Goal: Check status: Check status

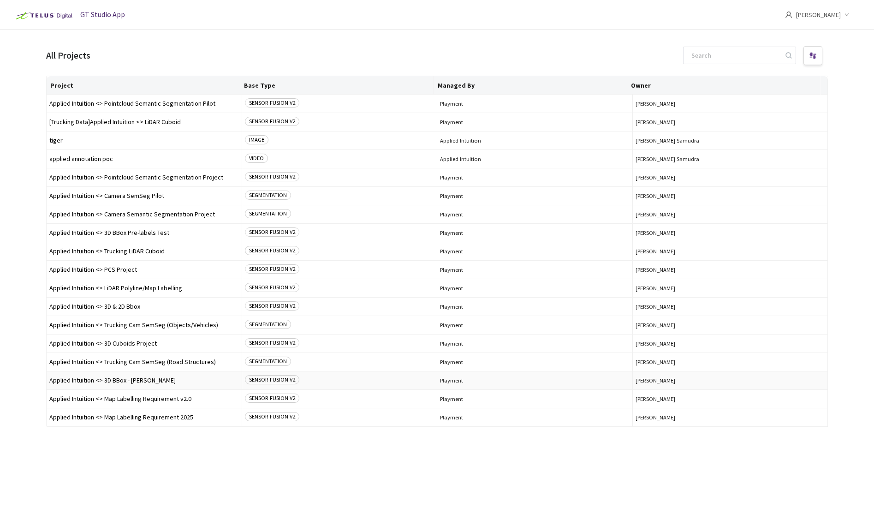
click at [127, 378] on span "Applied Intuition <> 3D BBox - [PERSON_NAME]" at bounding box center [144, 380] width 190 height 7
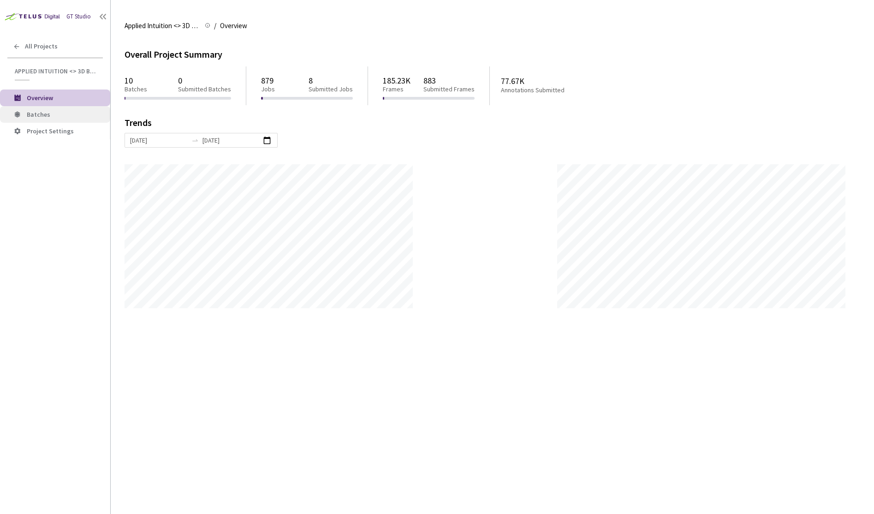
scroll to position [514, 874]
click at [33, 111] on span "Batches" at bounding box center [39, 114] width 24 height 8
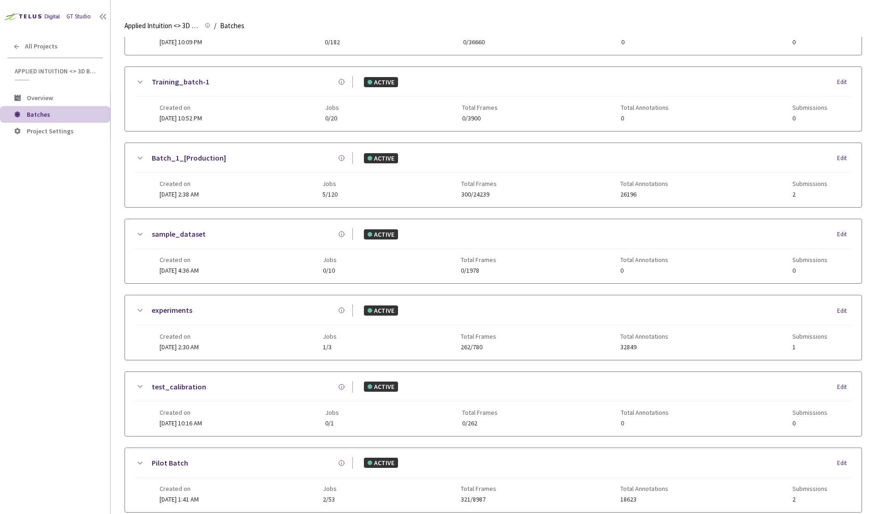
scroll to position [59, 0]
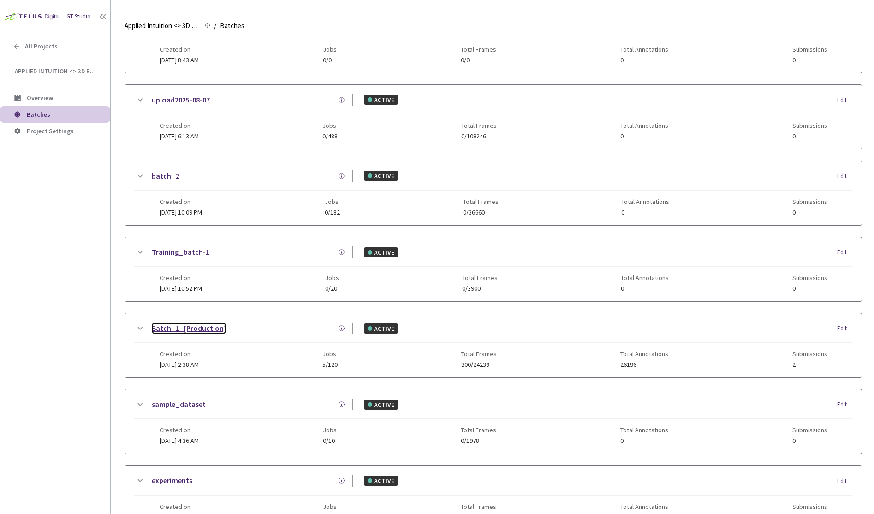
click at [197, 328] on link "Batch_1_[Production]" at bounding box center [189, 328] width 74 height 12
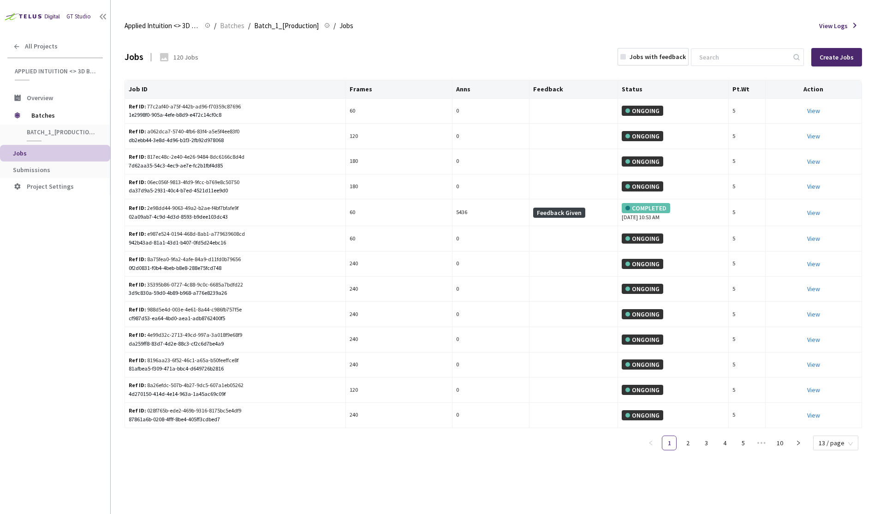
click at [674, 58] on div "Jobs with feedback" at bounding box center [658, 56] width 56 height 9
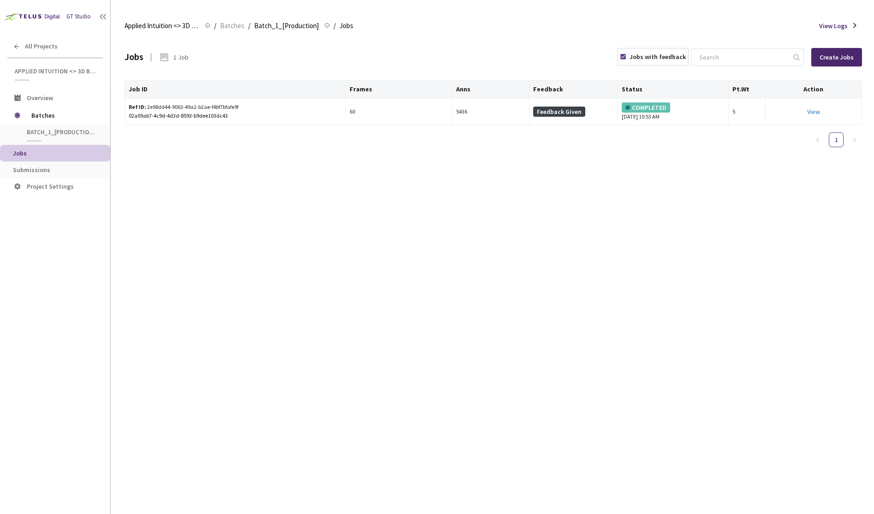
click at [674, 58] on div "Jobs with feedback" at bounding box center [658, 56] width 56 height 9
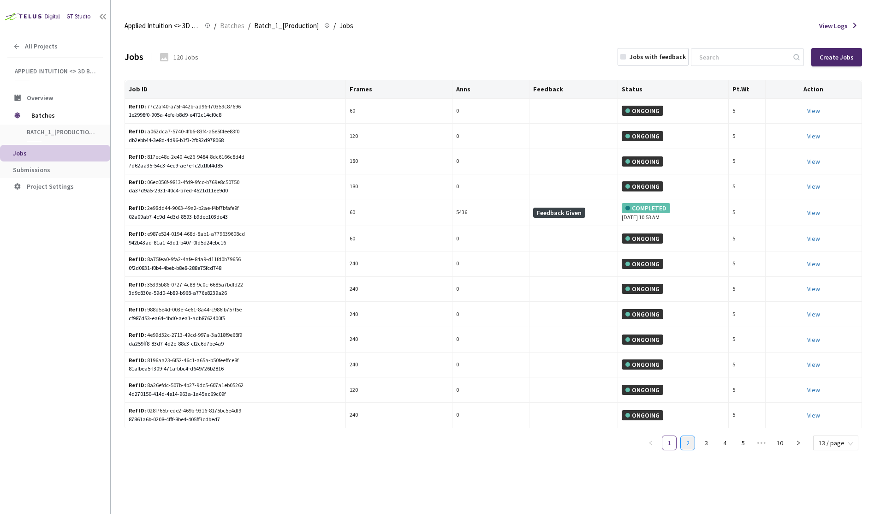
click at [691, 444] on link "2" at bounding box center [688, 443] width 14 height 14
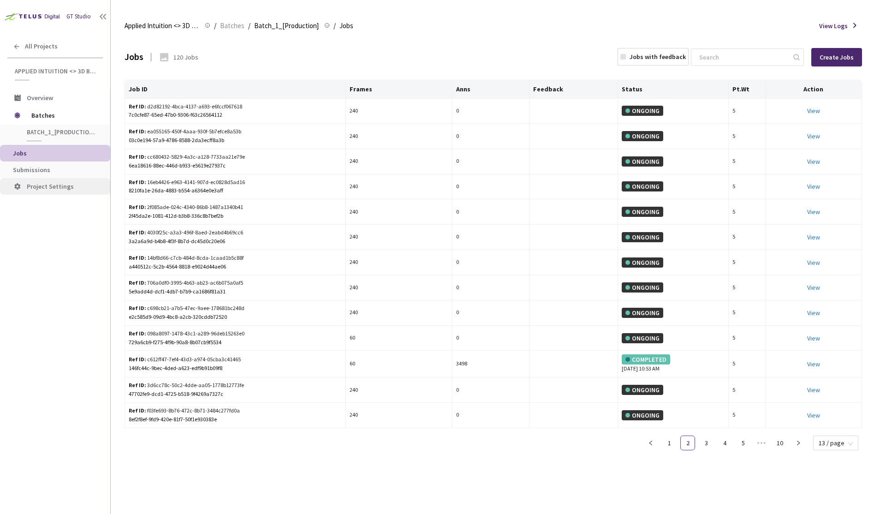
click at [50, 179] on li "Project Settings" at bounding box center [55, 186] width 110 height 17
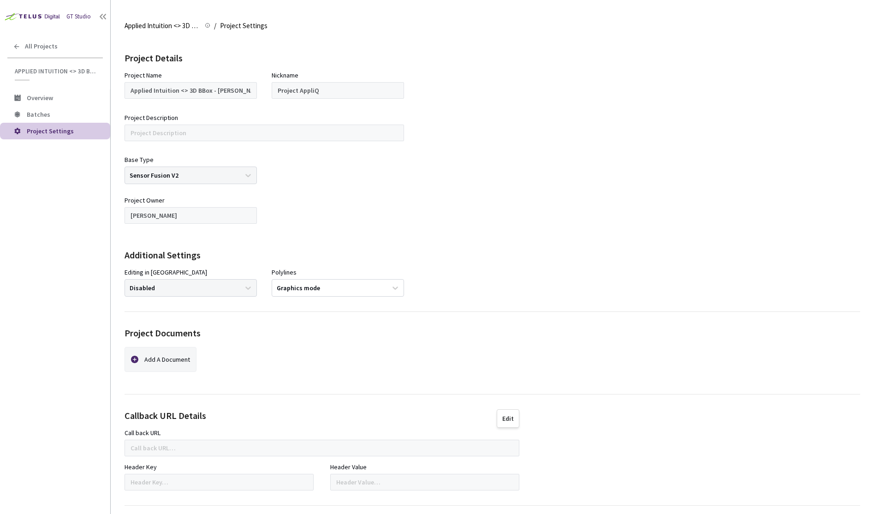
click at [222, 287] on div "Editing in QC Disabled" at bounding box center [191, 282] width 132 height 29
click at [232, 292] on div "Editing in QC Disabled" at bounding box center [191, 282] width 132 height 29
click at [357, 286] on div "Graphics mode" at bounding box center [329, 287] width 115 height 15
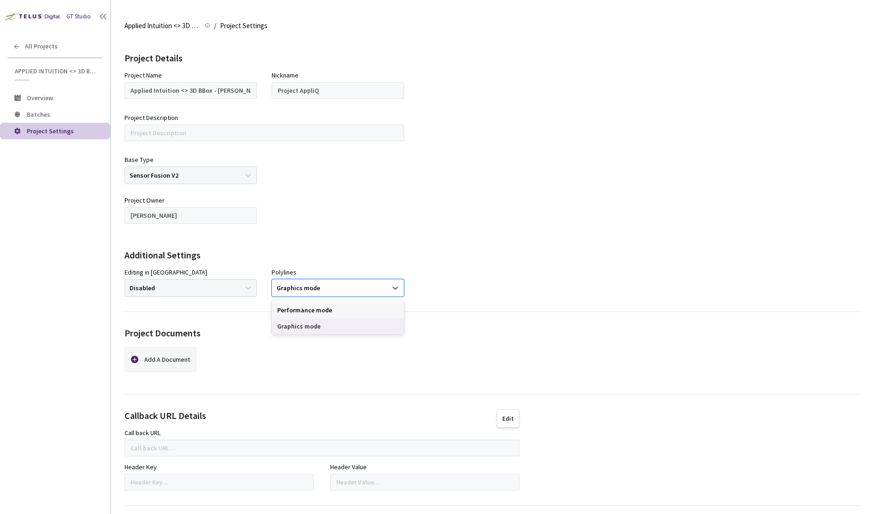
click at [421, 212] on div at bounding box center [485, 213] width 132 height 37
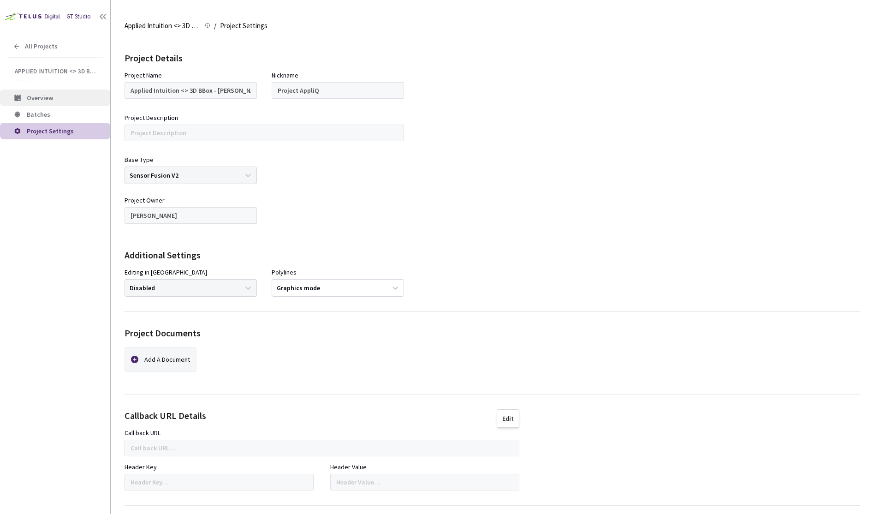
click at [50, 100] on span "Overview" at bounding box center [40, 98] width 26 height 8
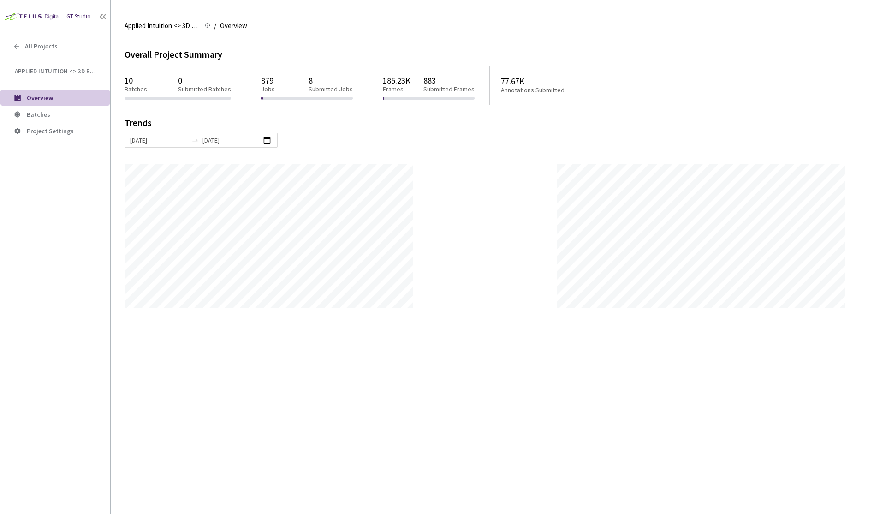
scroll to position [514, 874]
click at [55, 113] on span "Batches" at bounding box center [65, 115] width 76 height 8
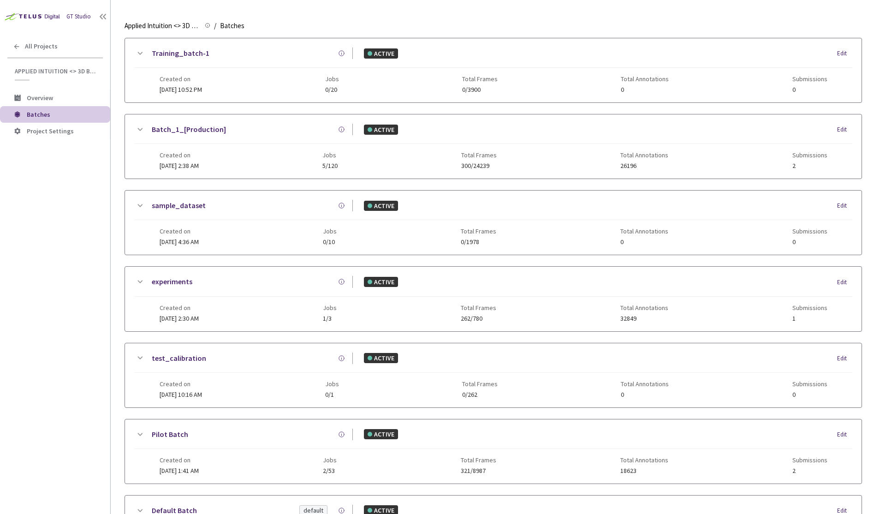
scroll to position [257, 0]
click at [185, 133] on link "Batch_1_[Production]" at bounding box center [189, 130] width 74 height 12
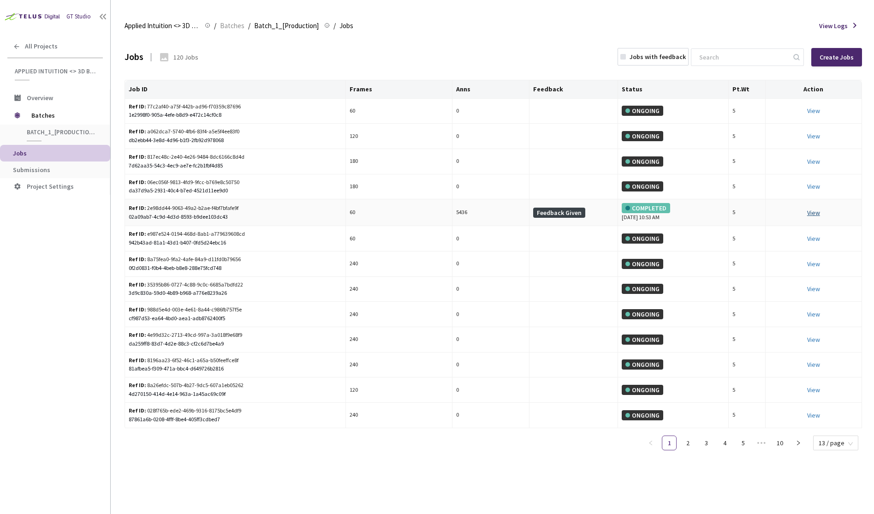
click at [816, 214] on link "View This will only let you view the job and not perform the labelling task." at bounding box center [813, 212] width 13 height 8
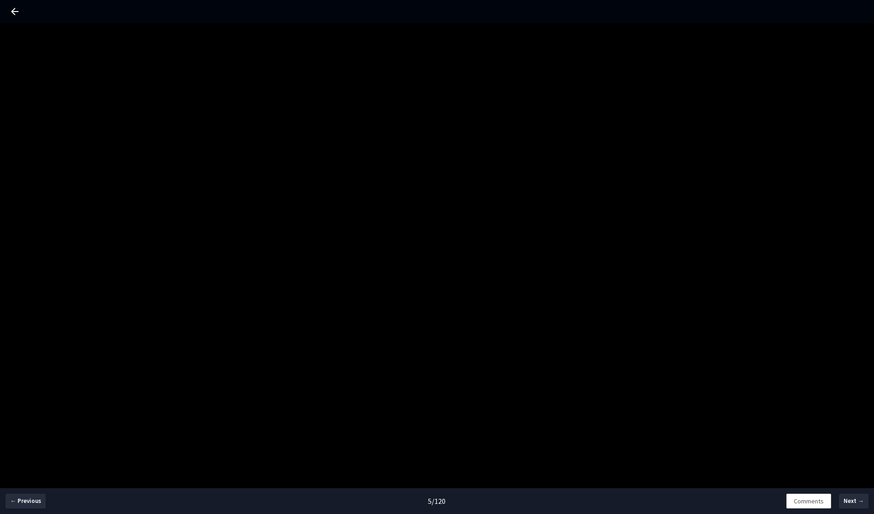
click at [16, 14] on icon at bounding box center [14, 11] width 11 height 11
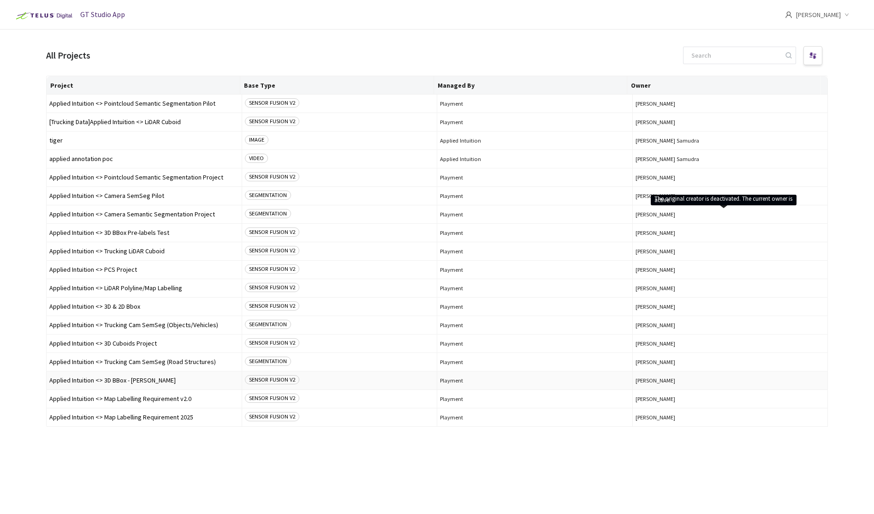
click at [129, 379] on span "Applied Intuition <> 3D BBox - [PERSON_NAME]" at bounding box center [144, 380] width 190 height 7
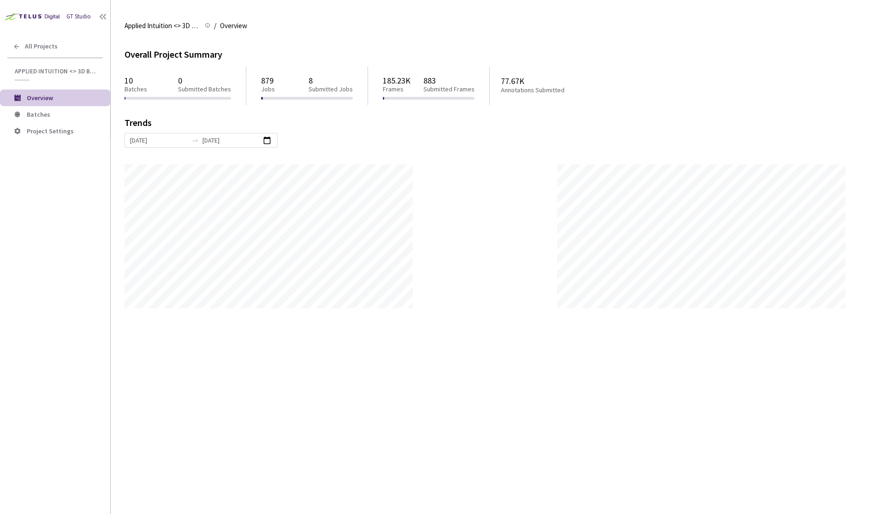
scroll to position [514, 874]
click at [29, 116] on span "Batches" at bounding box center [39, 114] width 24 height 8
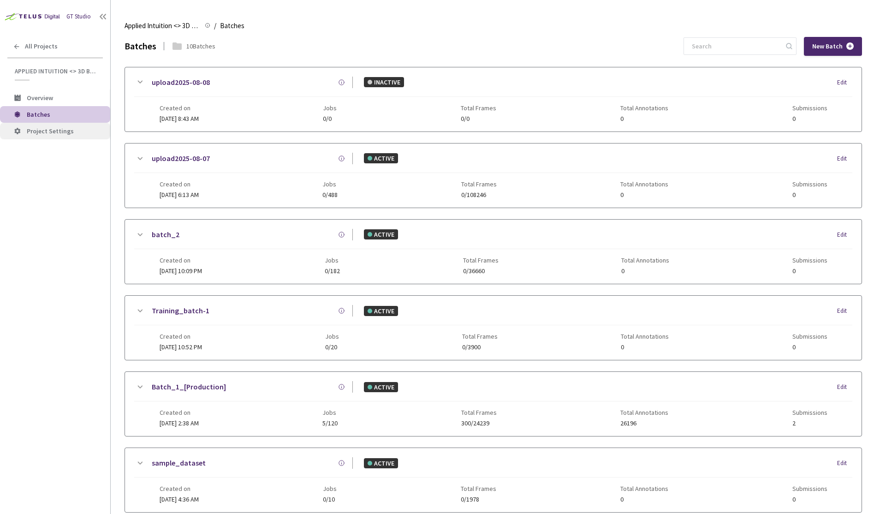
click at [51, 133] on span "Project Settings" at bounding box center [50, 131] width 47 height 8
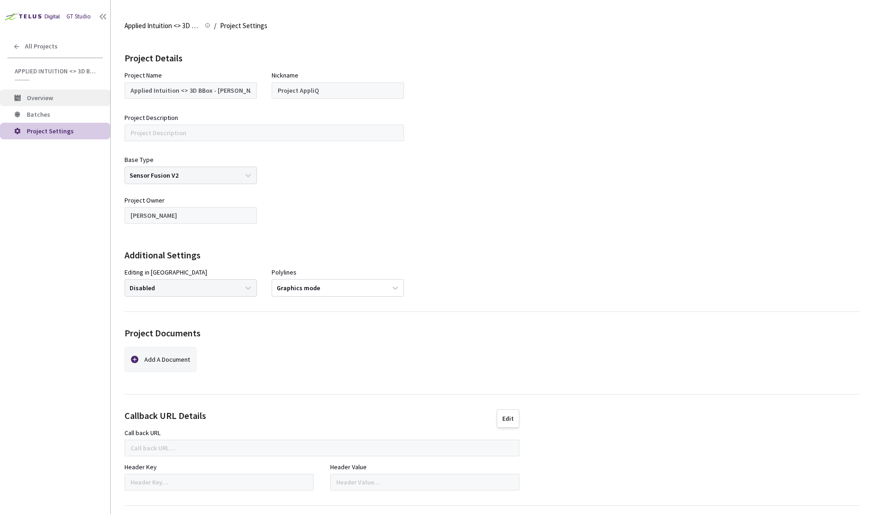
click at [58, 96] on span "Overview" at bounding box center [65, 98] width 76 height 8
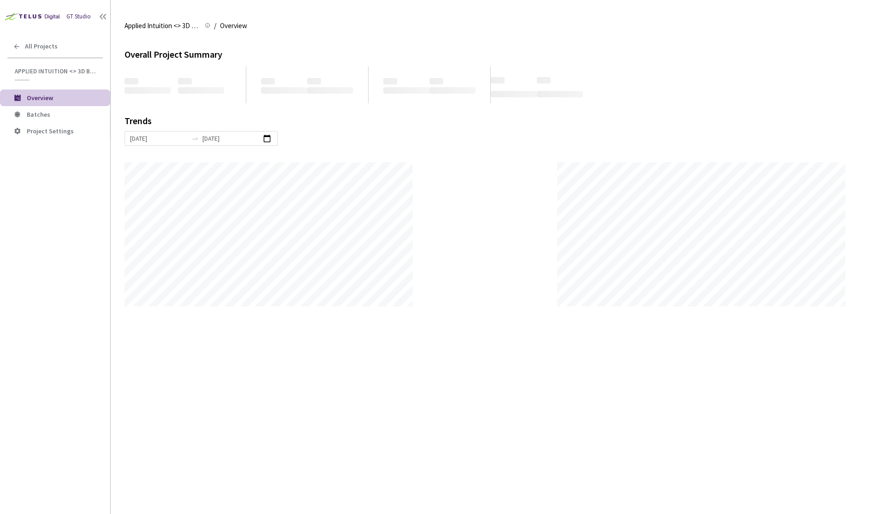
scroll to position [514, 874]
click at [57, 75] on div "Applied Intuition <> 3D BBox - [PERSON_NAME]" at bounding box center [55, 73] width 110 height 13
click at [62, 115] on span "Batches" at bounding box center [65, 115] width 76 height 8
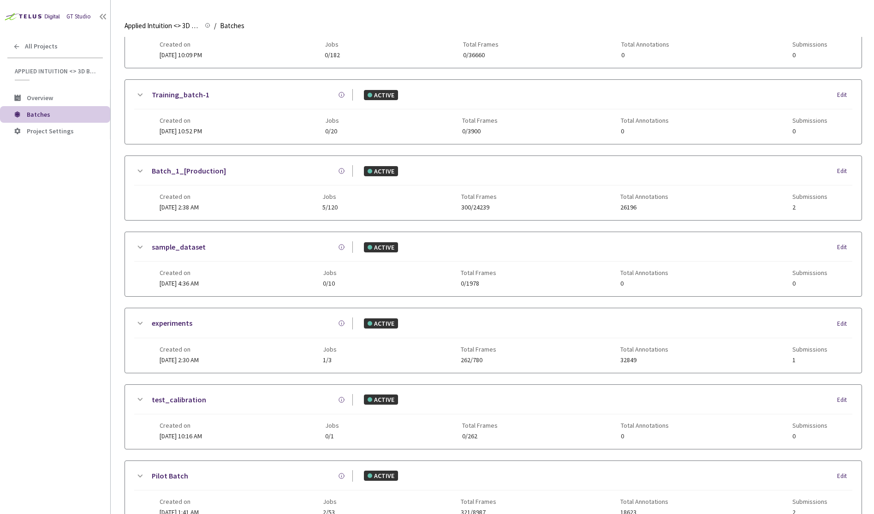
scroll to position [122, 0]
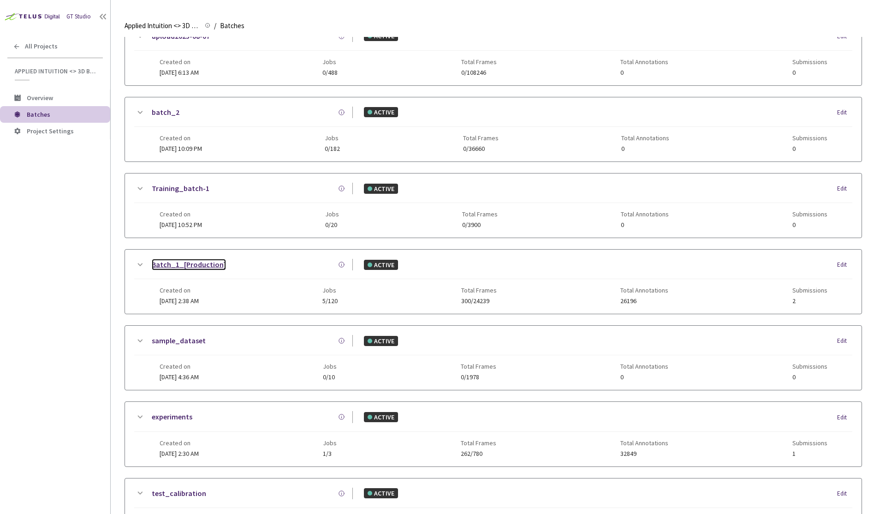
click at [197, 262] on link "Batch_1_[Production]" at bounding box center [189, 265] width 74 height 12
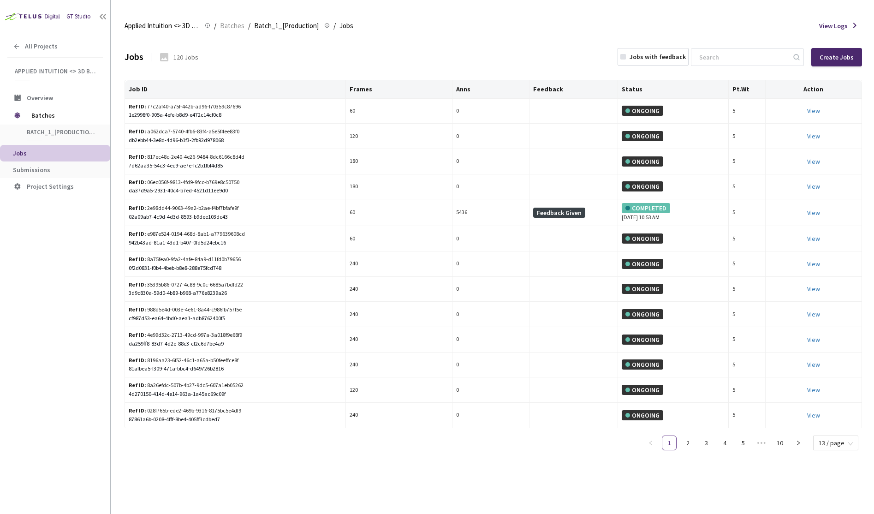
click at [33, 159] on li "Jobs" at bounding box center [55, 153] width 110 height 17
click at [35, 167] on span "Submissions" at bounding box center [31, 170] width 37 height 8
